Goal: Find specific page/section: Find specific page/section

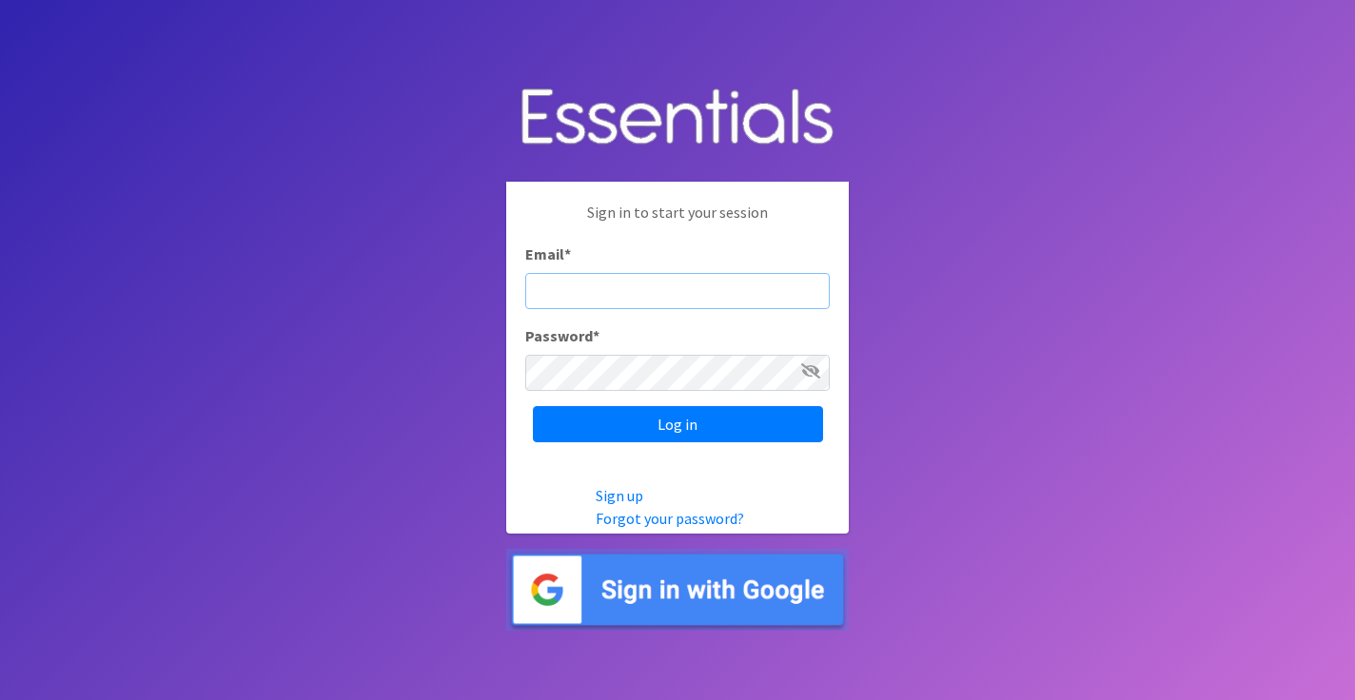
type input "[EMAIL_ADDRESS][DOMAIN_NAME]"
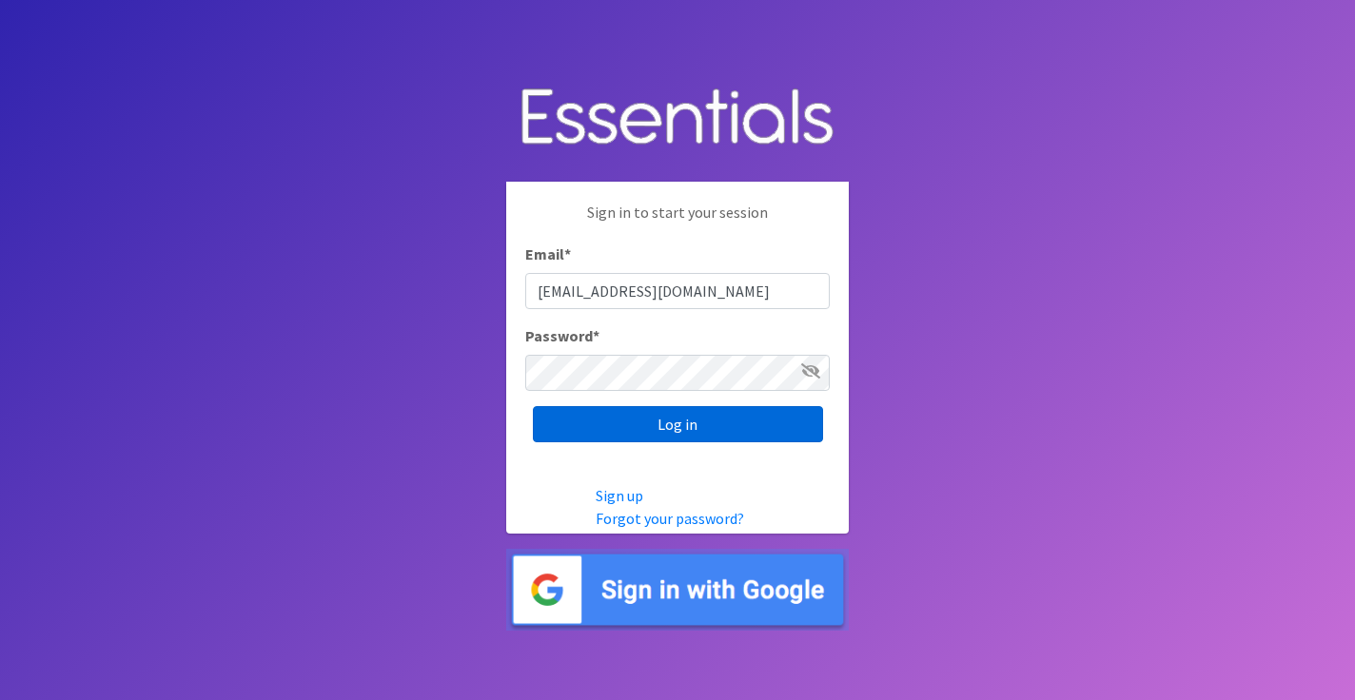
click at [642, 430] on input "Log in" at bounding box center [678, 424] width 290 height 36
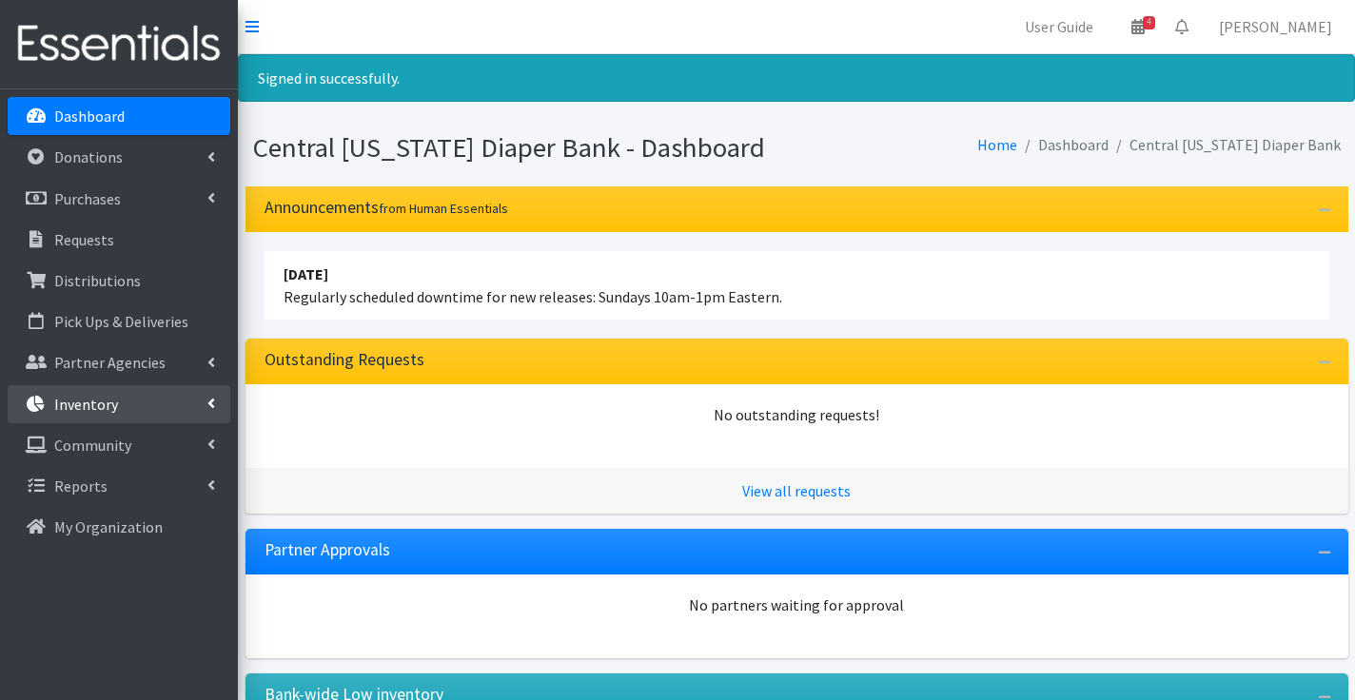
click at [111, 401] on p "Inventory" at bounding box center [86, 404] width 64 height 19
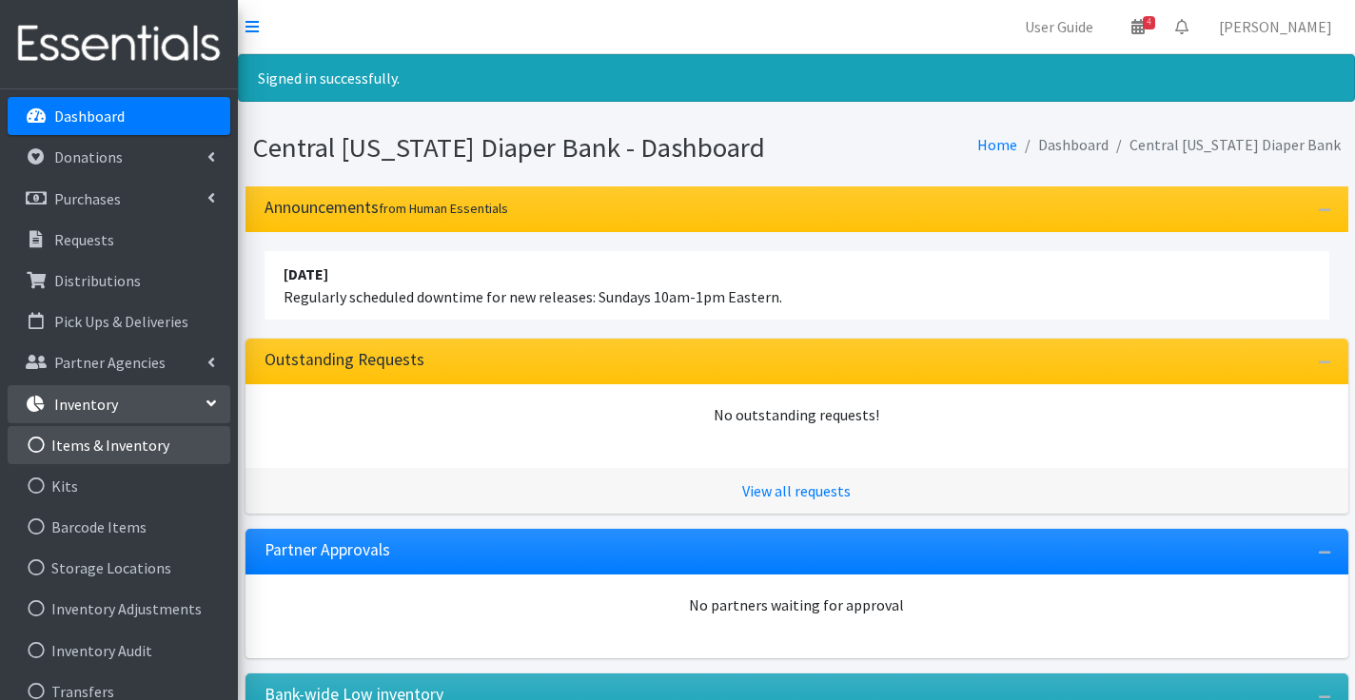
click at [118, 439] on link "Items & Inventory" at bounding box center [119, 445] width 223 height 38
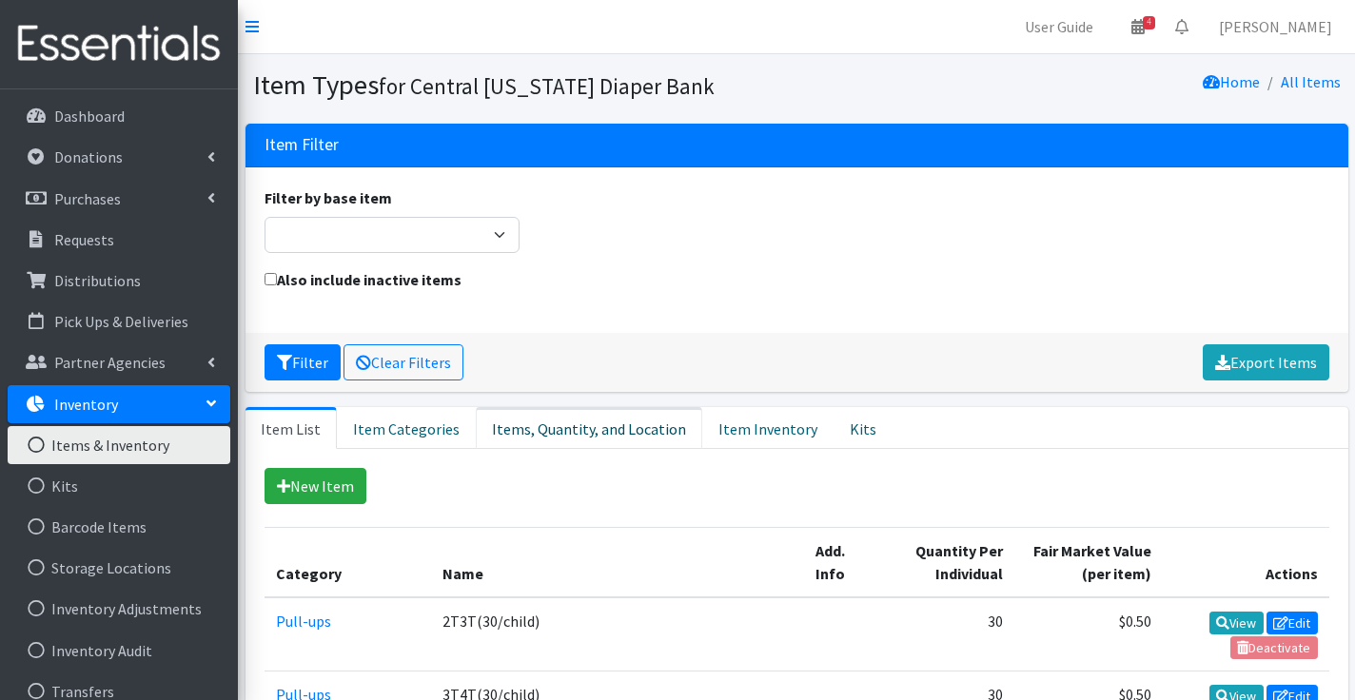
click at [552, 423] on link "Items, Quantity, and Location" at bounding box center [589, 428] width 226 height 42
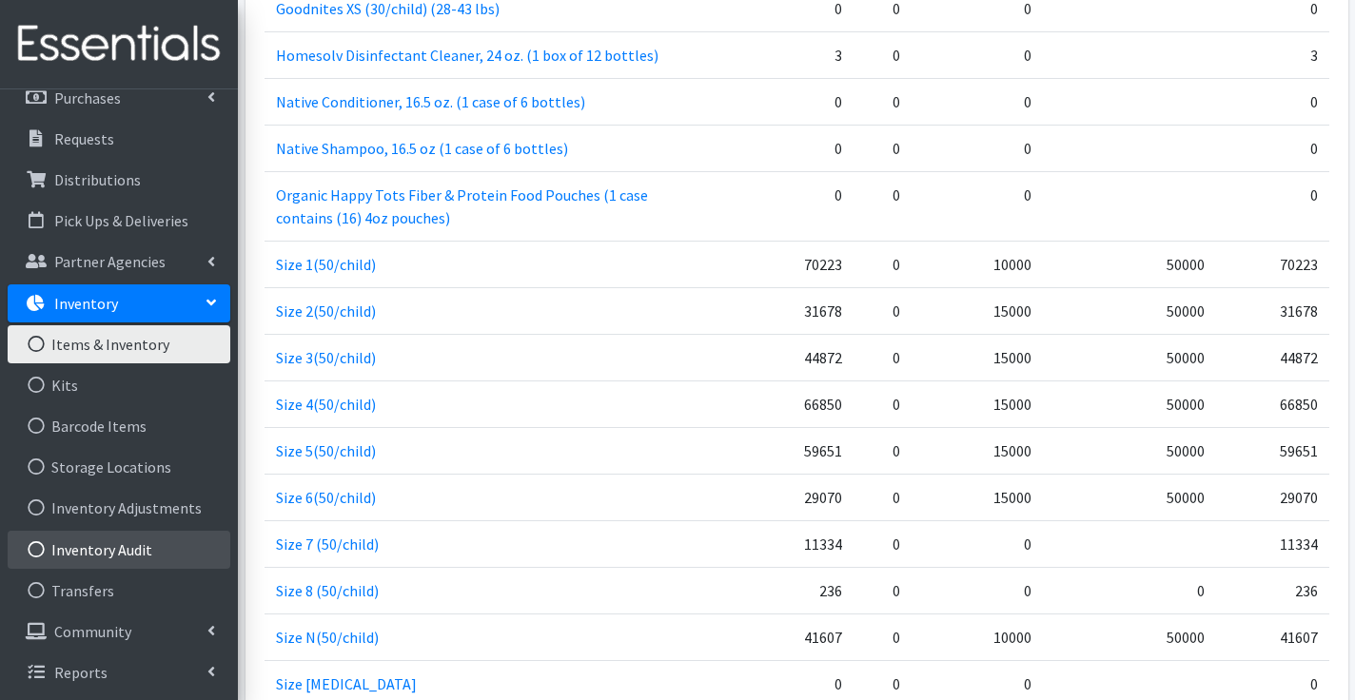
scroll to position [101, 0]
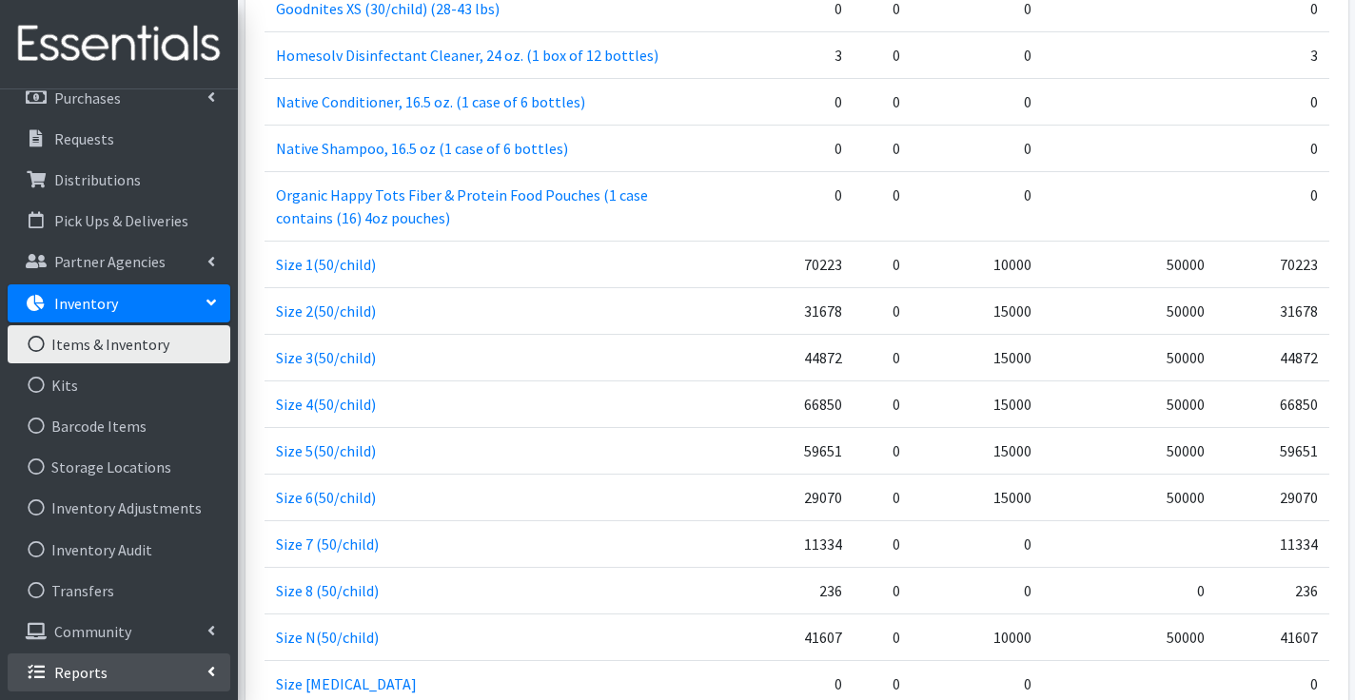
click at [118, 674] on link "Reports" at bounding box center [119, 672] width 223 height 38
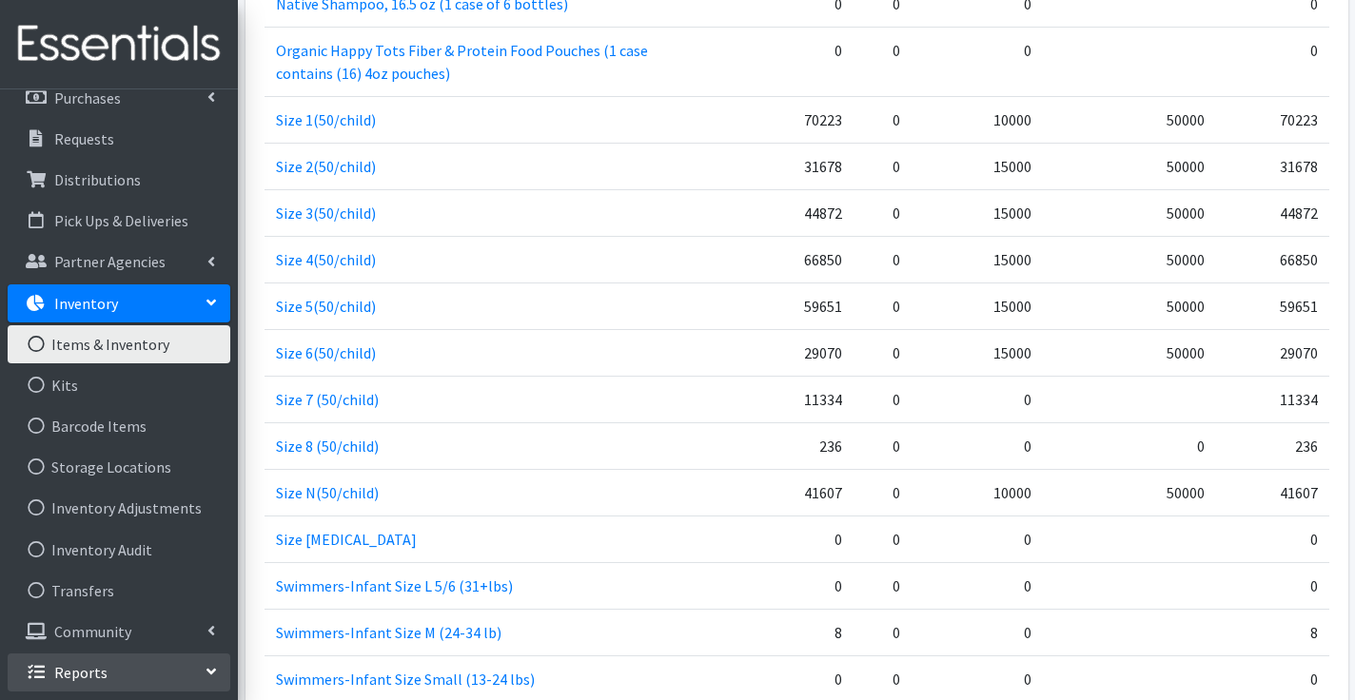
scroll to position [1714, 0]
